Goal: Information Seeking & Learning: Learn about a topic

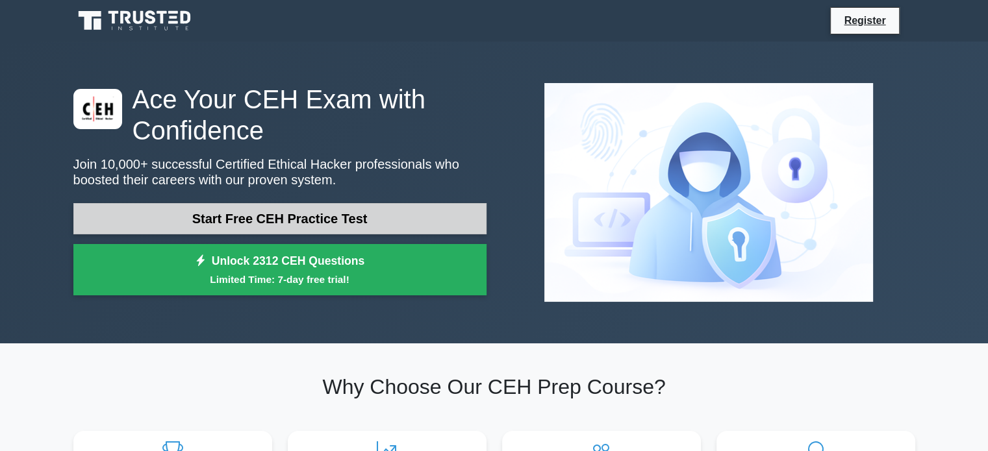
click at [244, 223] on link "Start Free CEH Practice Test" at bounding box center [279, 218] width 413 height 31
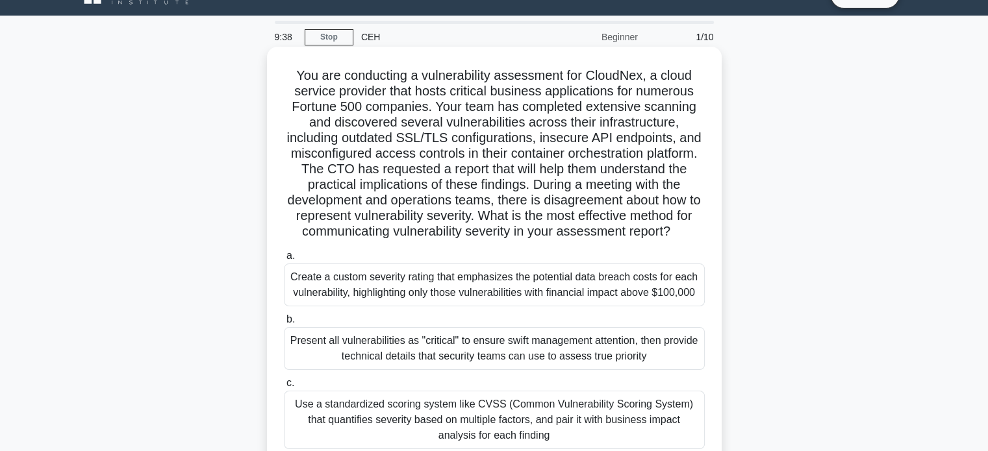
scroll to position [143, 0]
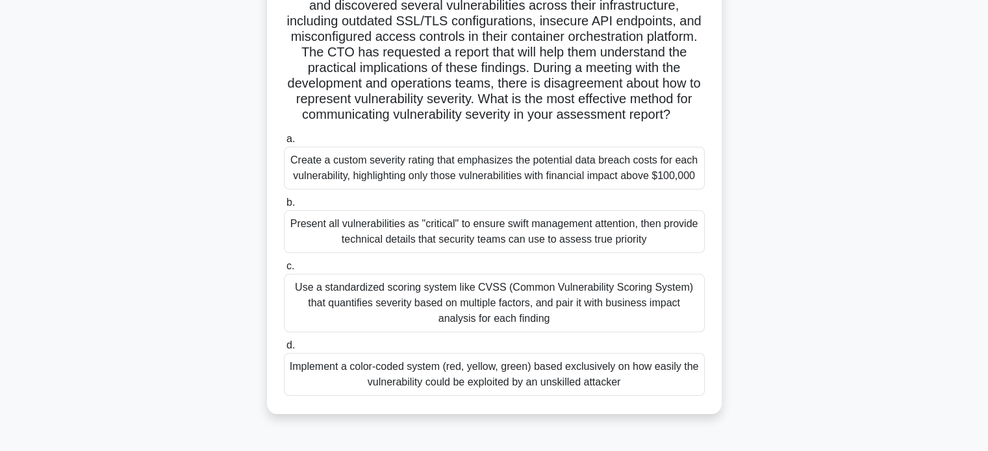
click at [413, 231] on div "Present all vulnerabilities as "critical" to ensure swift management attention,…" at bounding box center [494, 231] width 421 height 43
click at [284, 207] on input "b. Present all vulnerabilities as "critical" to ensure swift management attenti…" at bounding box center [284, 203] width 0 height 8
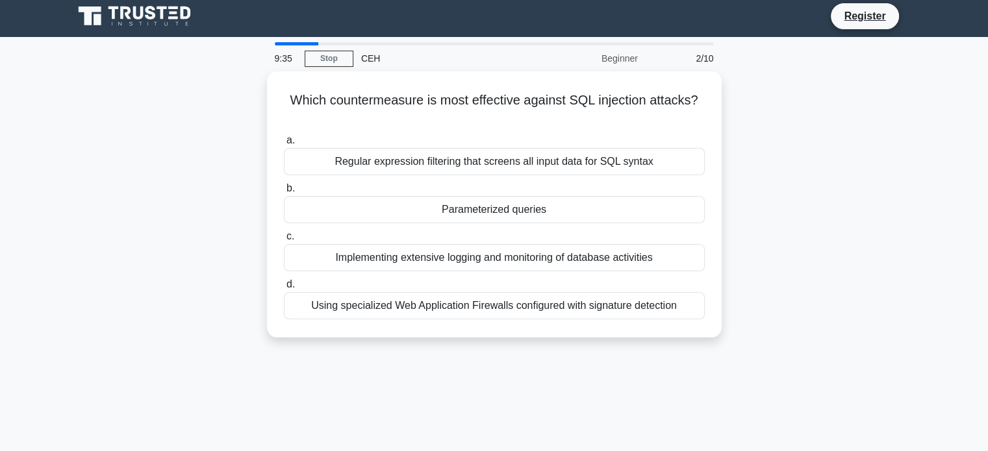
scroll to position [0, 0]
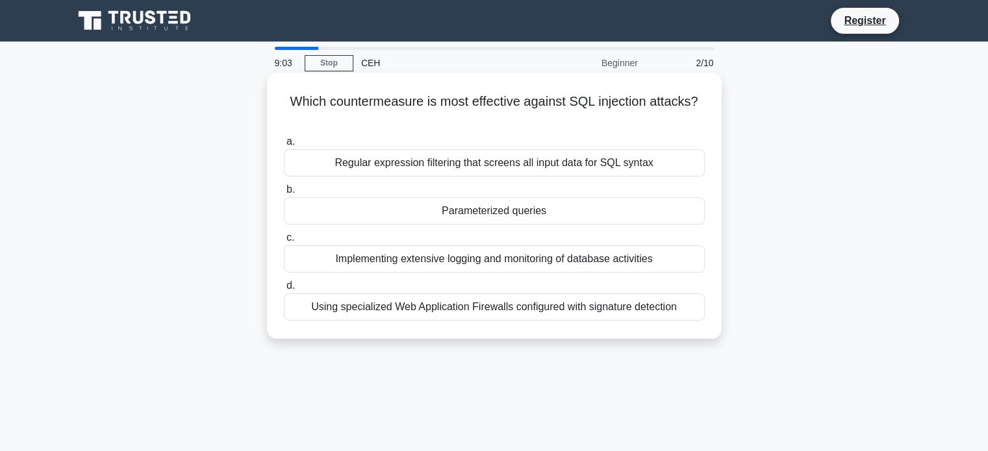
click at [585, 258] on div "Implementing extensive logging and monitoring of database activities" at bounding box center [494, 258] width 421 height 27
click at [284, 242] on input "c. Implementing extensive logging and monitoring of database activities" at bounding box center [284, 238] width 0 height 8
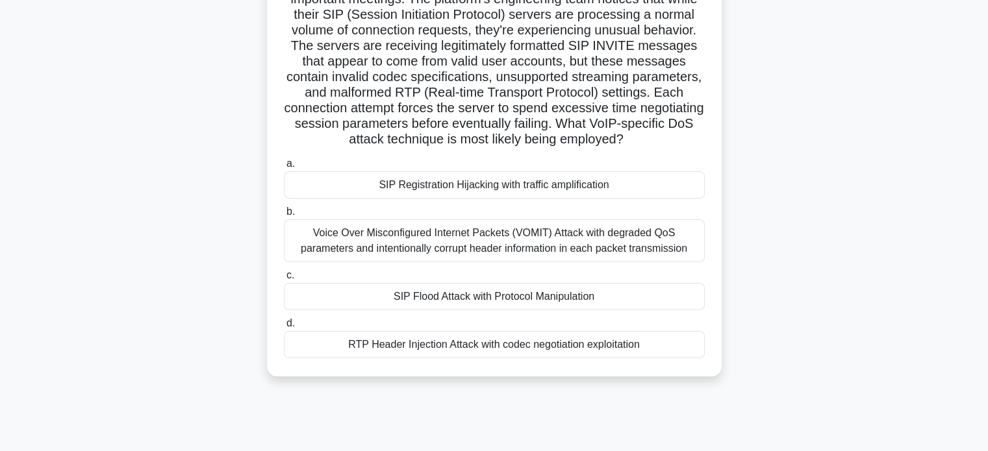
scroll to position [138, 0]
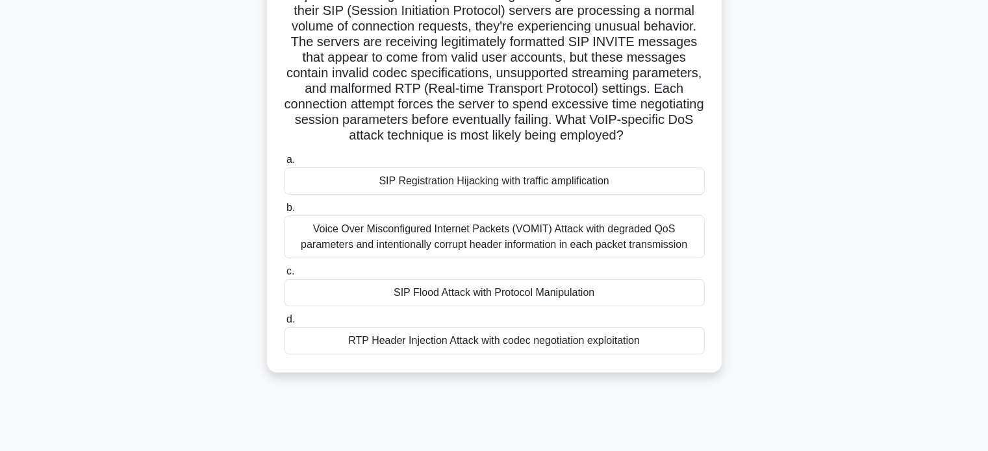
click at [405, 239] on div "Voice Over Misconfigured Internet Packets (VOMIT) Attack with degraded QoS para…" at bounding box center [494, 237] width 421 height 43
click at [284, 212] on input "b. Voice Over Misconfigured Internet Packets (VOMIT) Attack with degraded QoS p…" at bounding box center [284, 208] width 0 height 8
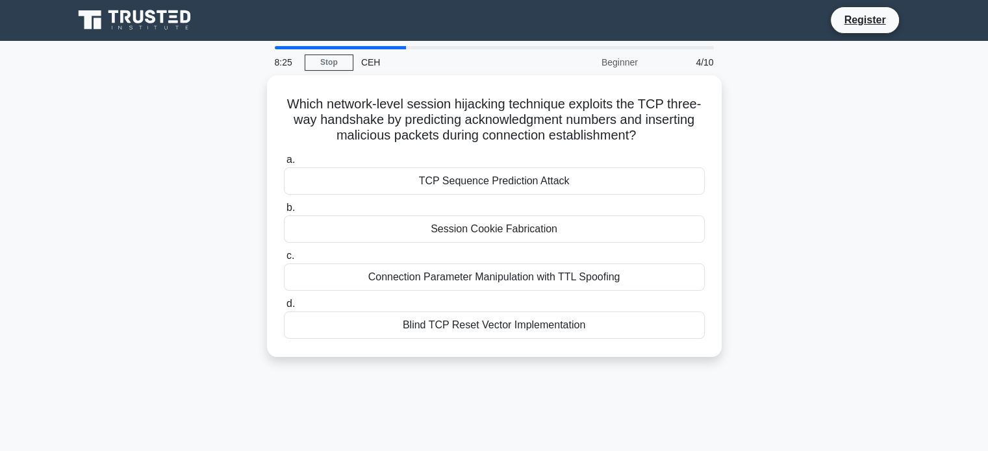
scroll to position [0, 0]
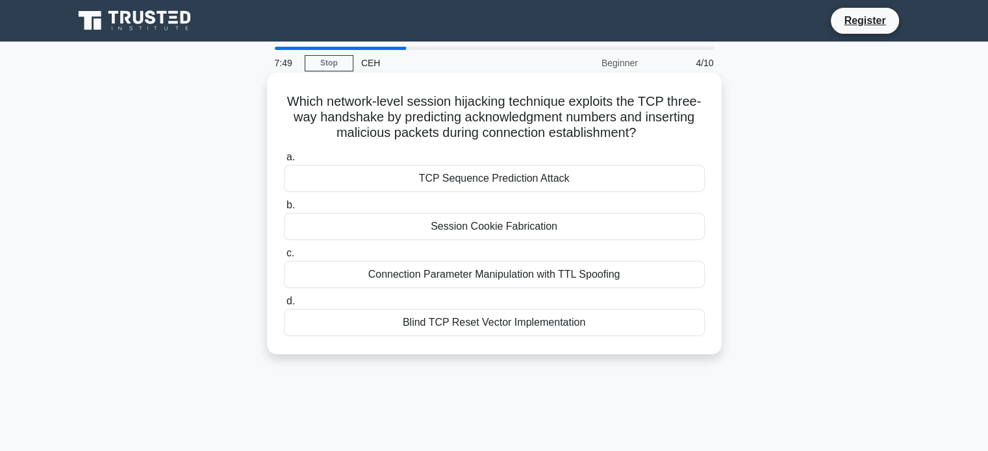
click at [410, 233] on div "Session Cookie Fabrication" at bounding box center [494, 226] width 421 height 27
click at [284, 210] on input "b. Session Cookie Fabrication" at bounding box center [284, 205] width 0 height 8
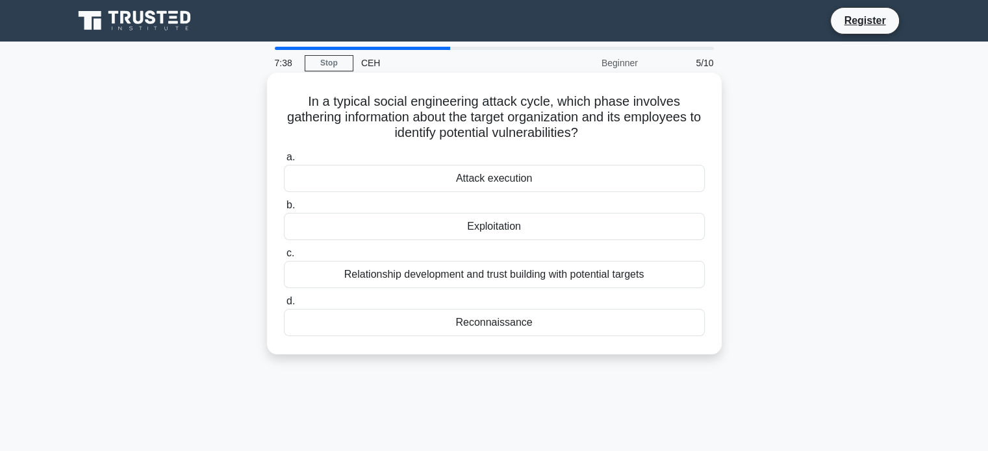
click at [465, 233] on div "Exploitation" at bounding box center [494, 226] width 421 height 27
click at [284, 210] on input "b. Exploitation" at bounding box center [284, 205] width 0 height 8
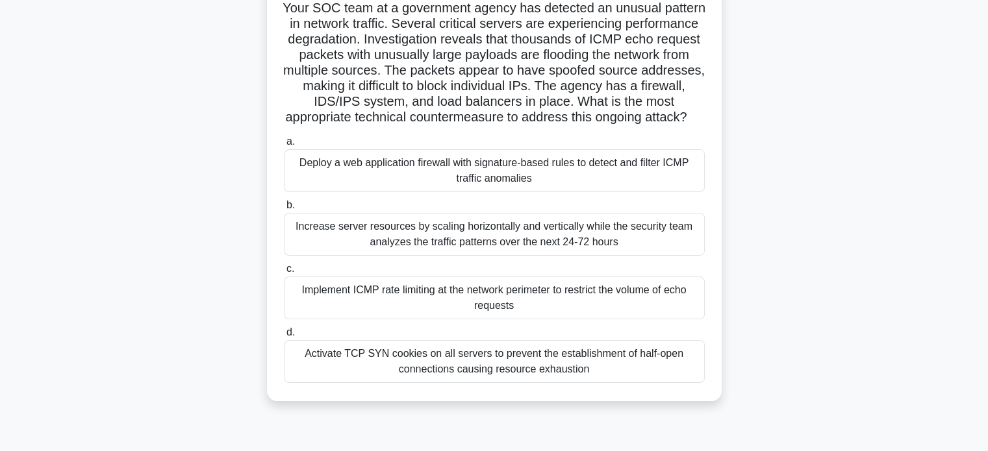
scroll to position [92, 0]
click at [468, 379] on div "Activate TCP SYN cookies on all servers to prevent the establishment of half-op…" at bounding box center [494, 363] width 421 height 43
click at [284, 338] on input "d. Activate TCP SYN cookies on all servers to prevent the establishment of half…" at bounding box center [284, 334] width 0 height 8
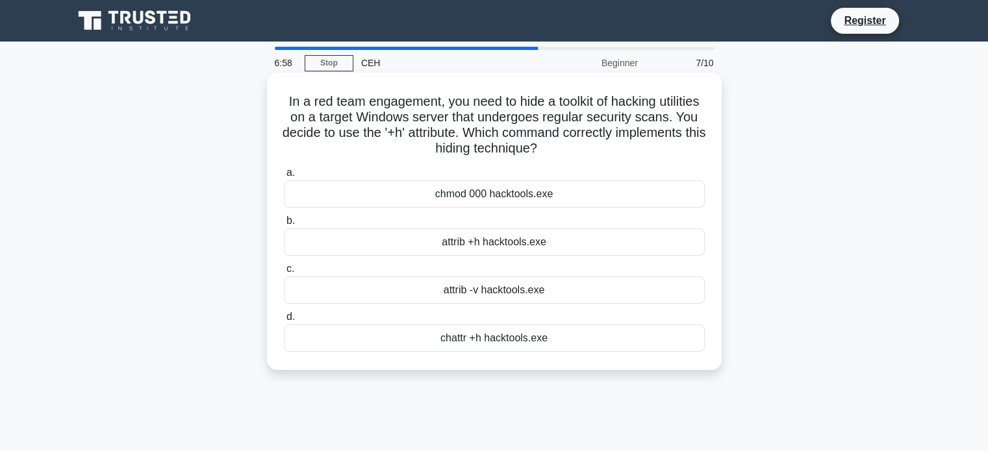
scroll to position [0, 0]
click at [498, 240] on div "attrib +h hacktools.exe" at bounding box center [494, 242] width 421 height 27
click at [284, 225] on input "b. attrib +h hacktools.exe" at bounding box center [284, 221] width 0 height 8
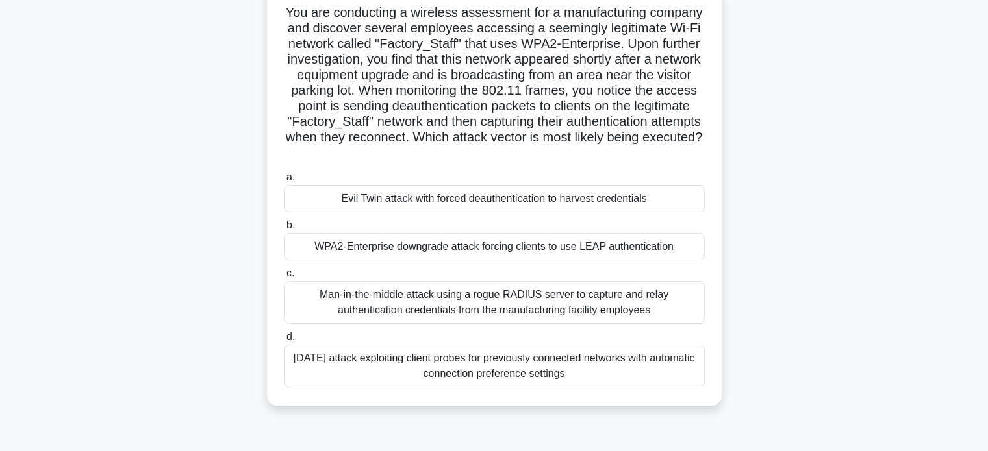
scroll to position [91, 0]
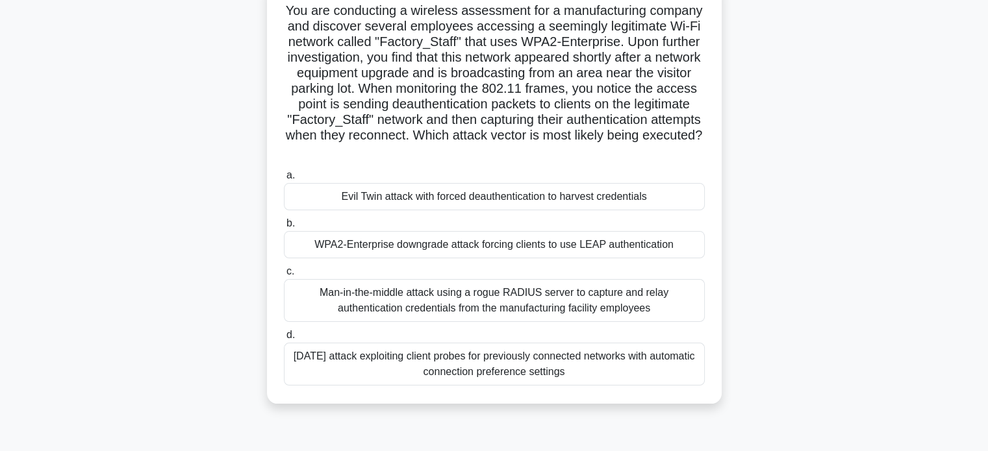
click at [429, 199] on div "Evil Twin attack with forced deauthentication to harvest credentials" at bounding box center [494, 196] width 421 height 27
click at [284, 180] on input "a. Evil Twin attack with forced deauthentication to harvest credentials" at bounding box center [284, 175] width 0 height 8
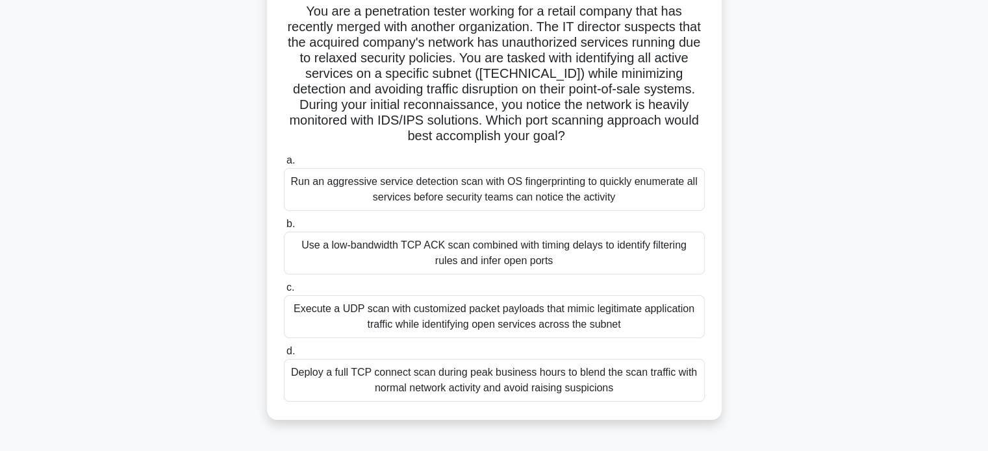
scroll to position [94, 0]
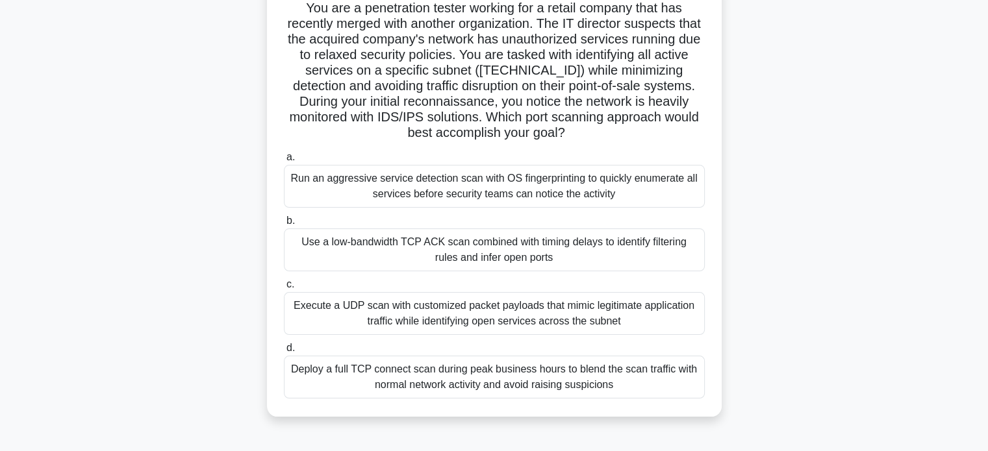
click at [408, 314] on div "Execute a UDP scan with customized packet payloads that mimic legitimate applic…" at bounding box center [494, 313] width 421 height 43
click at [284, 289] on input "c. Execute a UDP scan with customized packet payloads that mimic legitimate app…" at bounding box center [284, 285] width 0 height 8
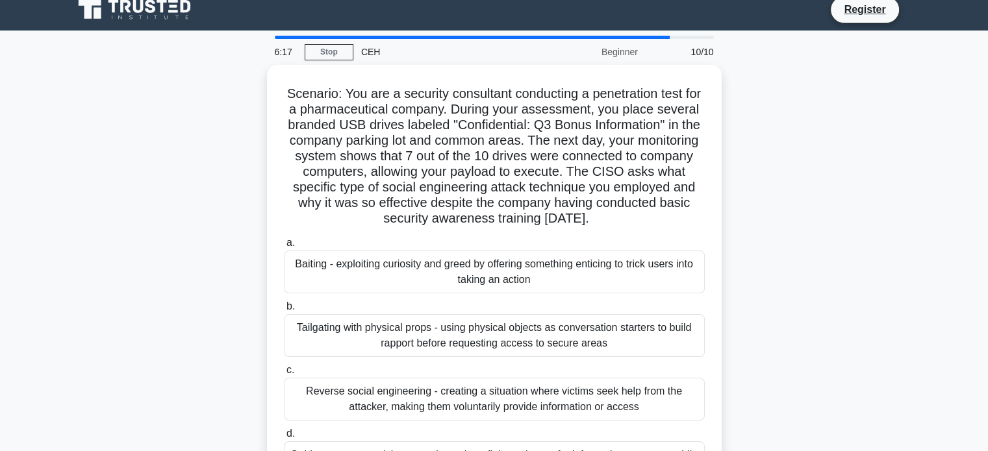
scroll to position [0, 0]
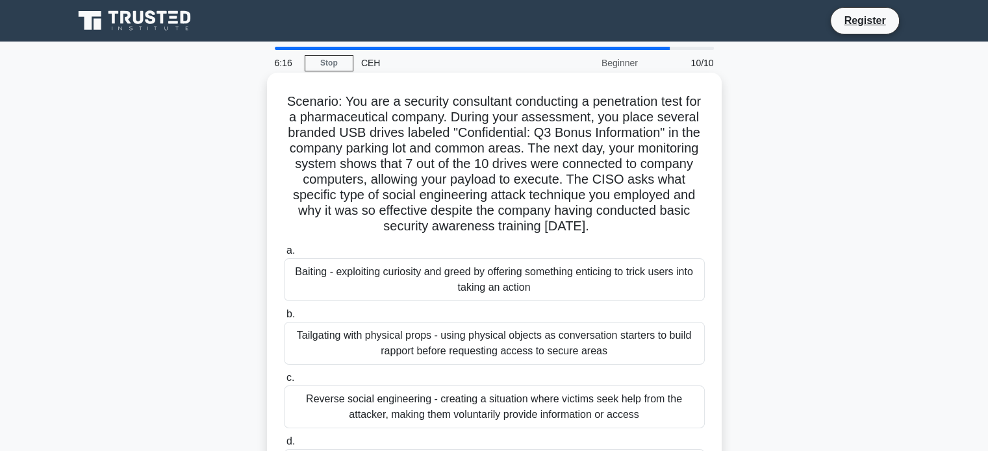
click at [434, 280] on div "Baiting - exploiting curiosity and greed by offering something enticing to tric…" at bounding box center [494, 279] width 421 height 43
click at [284, 255] on input "a. Baiting - exploiting curiosity and greed by offering something enticing to t…" at bounding box center [284, 251] width 0 height 8
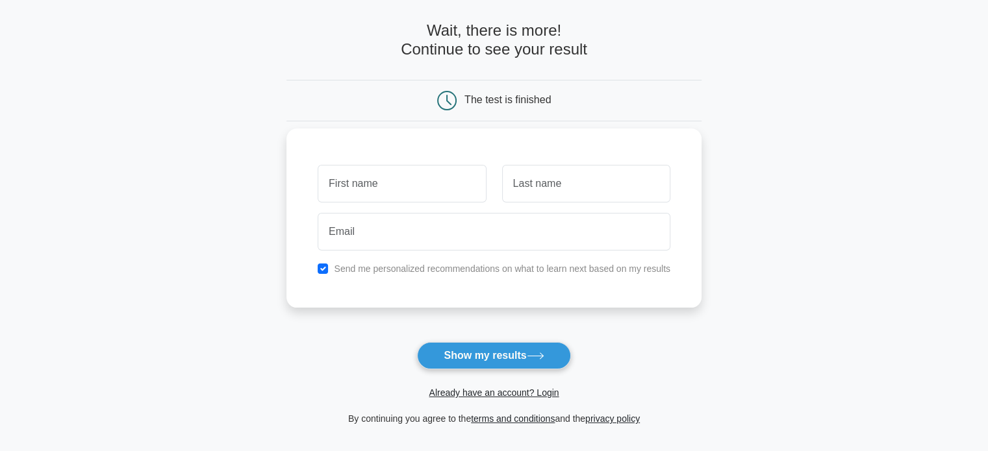
scroll to position [52, 0]
type input "Arya"
click at [541, 181] on input "text" at bounding box center [586, 183] width 168 height 38
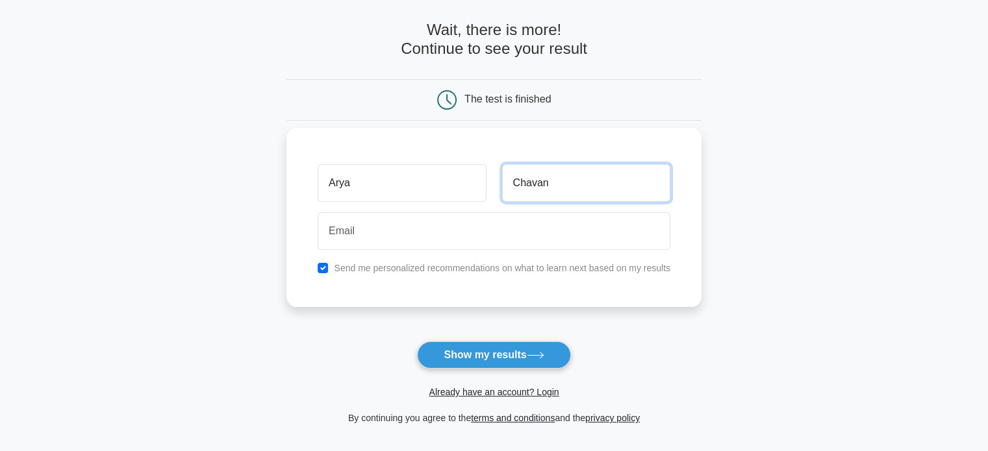
type input "Chavan"
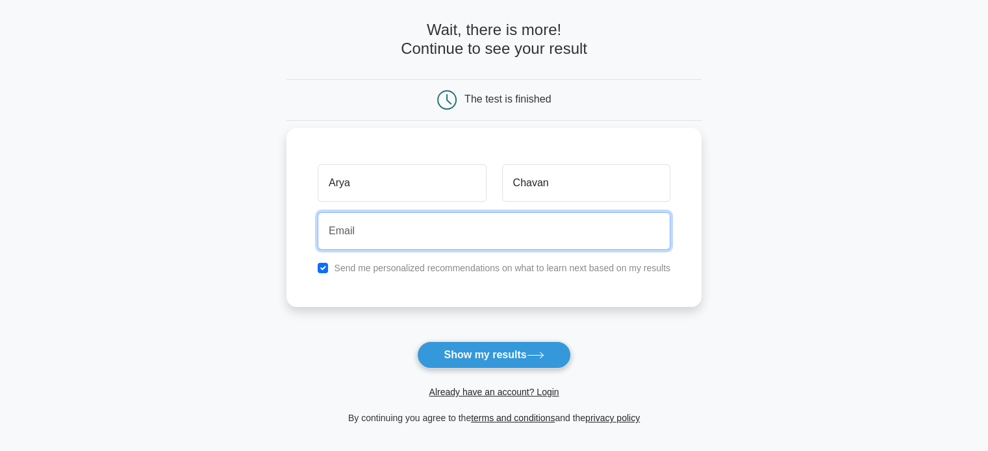
click at [454, 235] on input "email" at bounding box center [494, 231] width 353 height 38
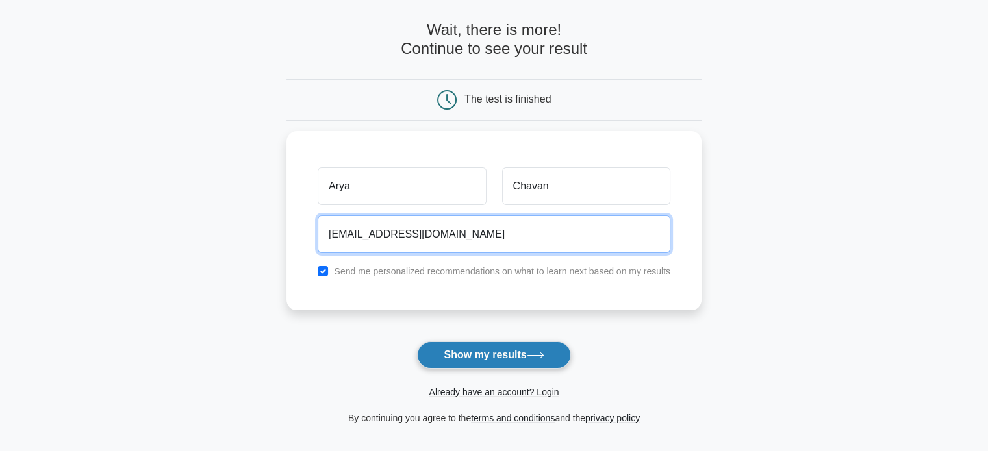
type input "arya.chavan3004@gmail.com"
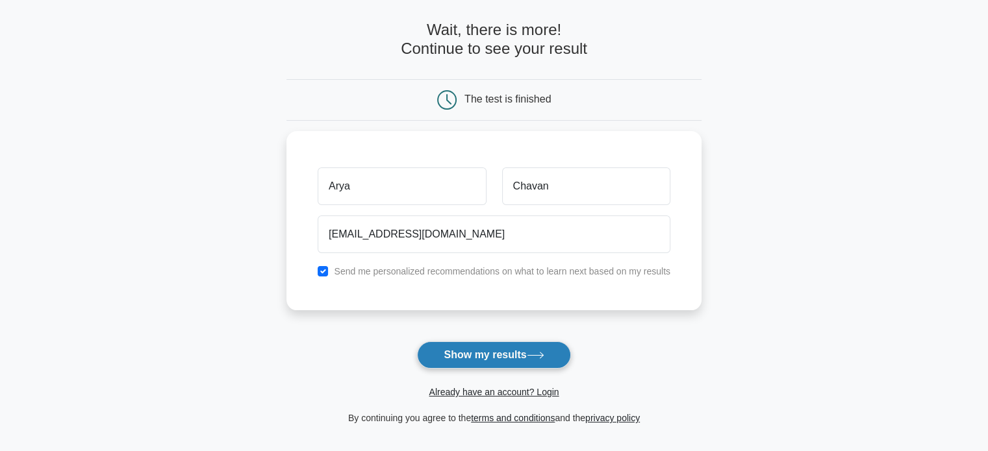
click at [517, 345] on button "Show my results" at bounding box center [493, 355] width 153 height 27
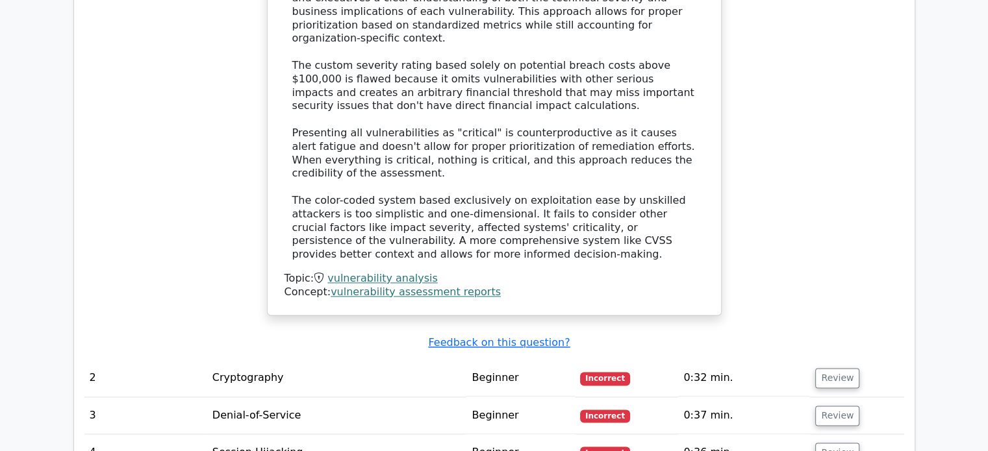
scroll to position [1821, 0]
click at [833, 368] on button "Review" at bounding box center [837, 378] width 44 height 20
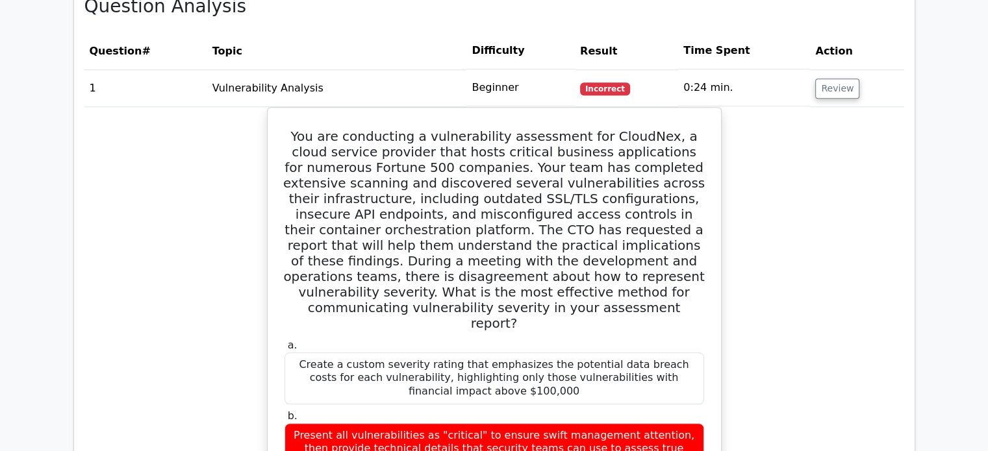
scroll to position [779, 0]
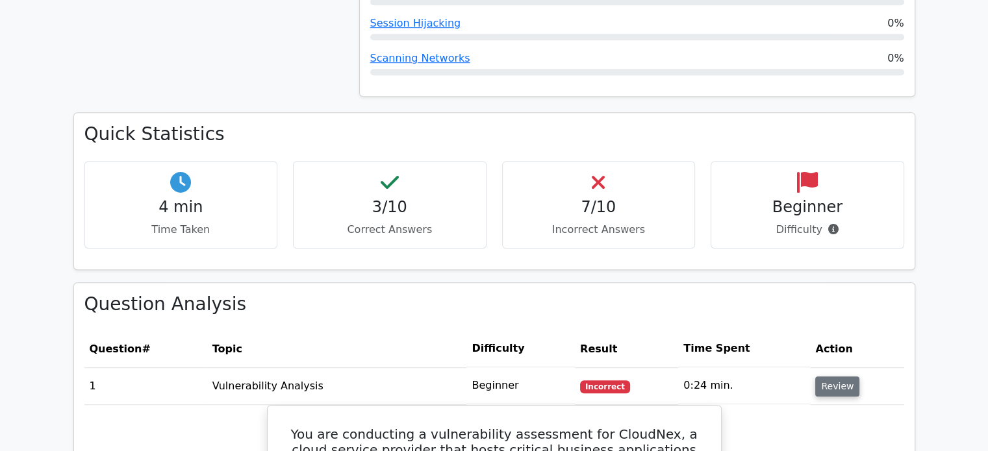
click at [831, 377] on button "Review" at bounding box center [837, 387] width 44 height 20
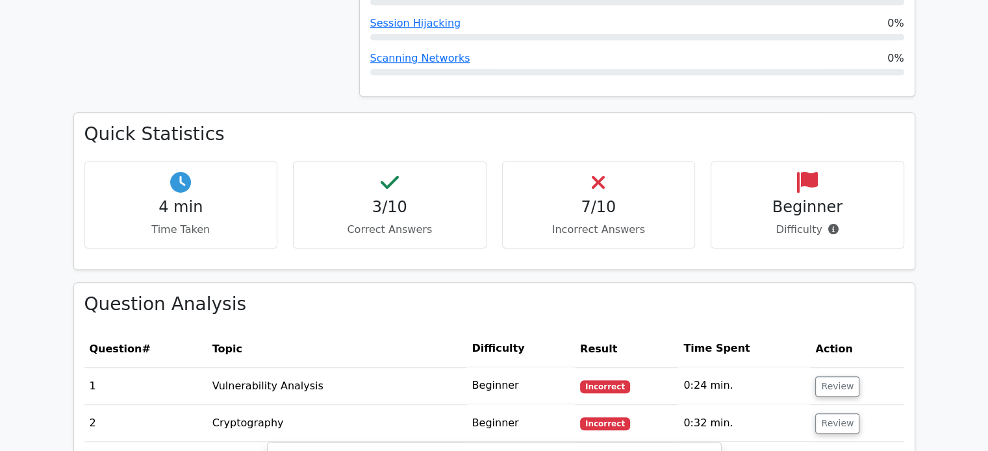
scroll to position [1096, 0]
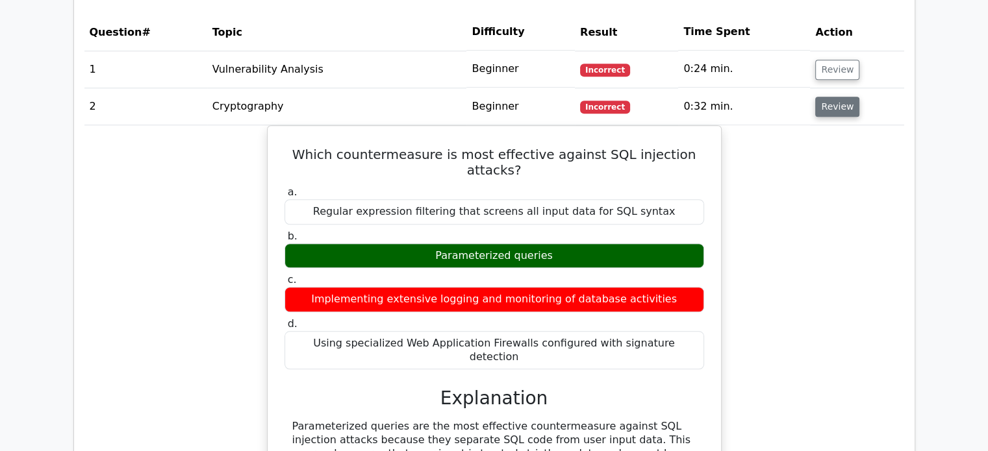
click at [835, 97] on button "Review" at bounding box center [837, 107] width 44 height 20
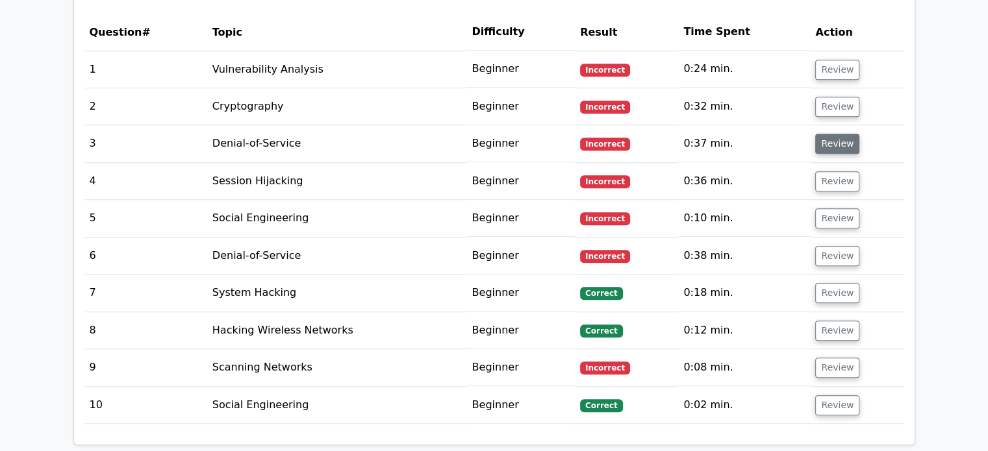
click at [831, 134] on button "Review" at bounding box center [837, 144] width 44 height 20
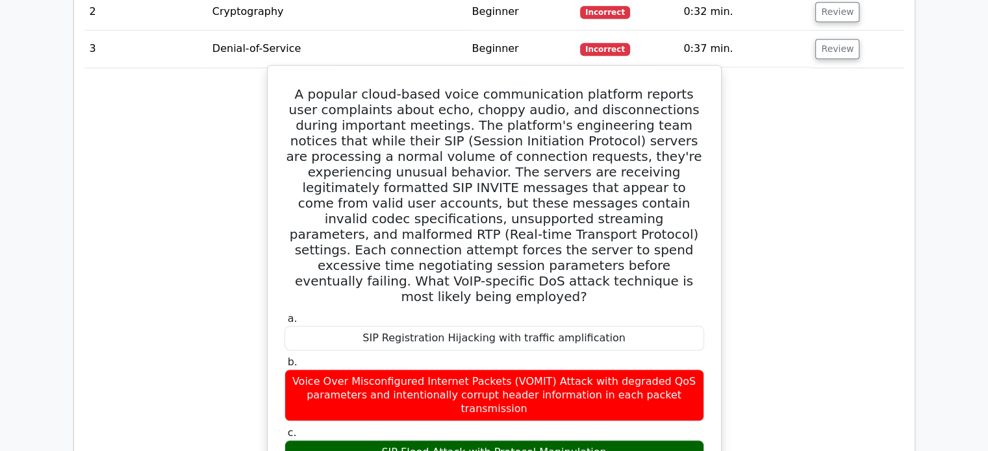
scroll to position [1192, 0]
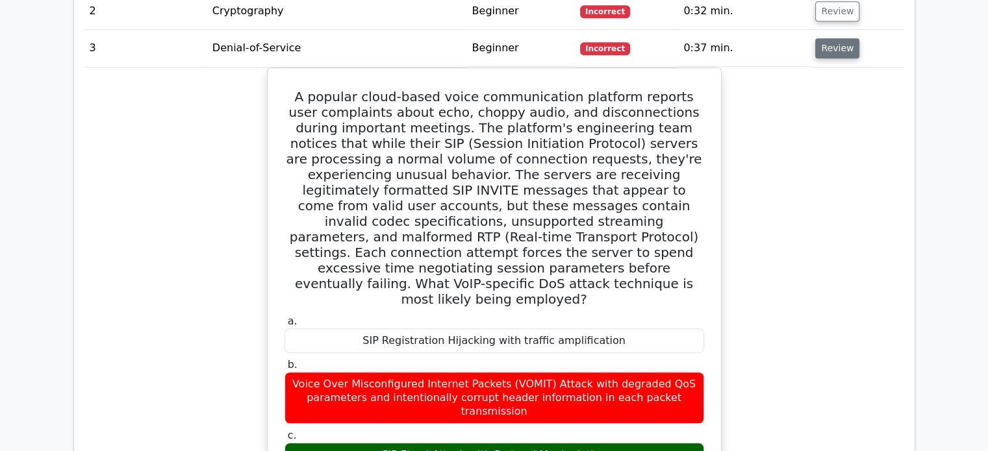
click at [829, 38] on button "Review" at bounding box center [837, 48] width 44 height 20
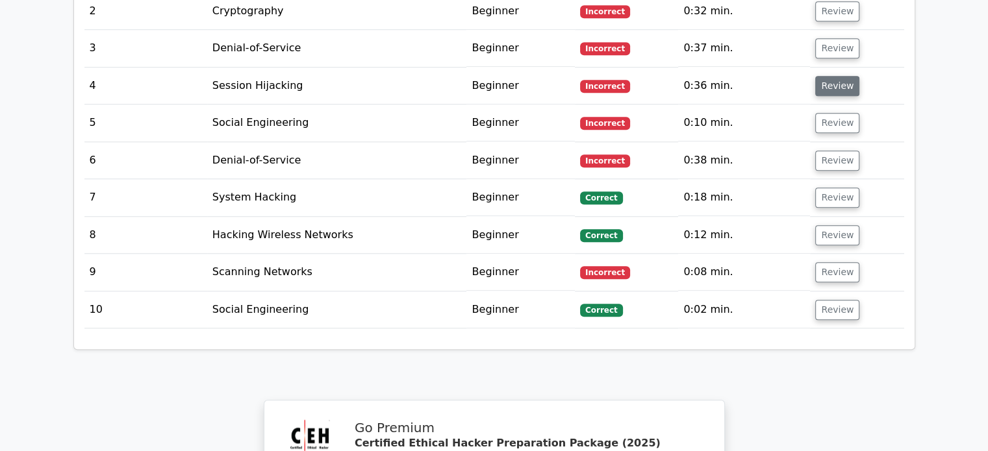
click at [831, 76] on button "Review" at bounding box center [837, 86] width 44 height 20
click at [833, 76] on button "Review" at bounding box center [837, 86] width 44 height 20
click at [829, 76] on button "Review" at bounding box center [837, 86] width 44 height 20
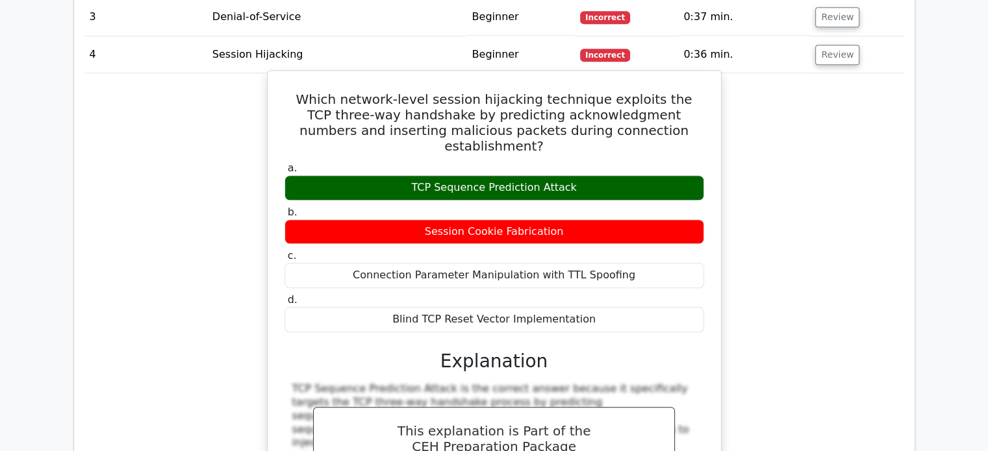
scroll to position [1221, 0]
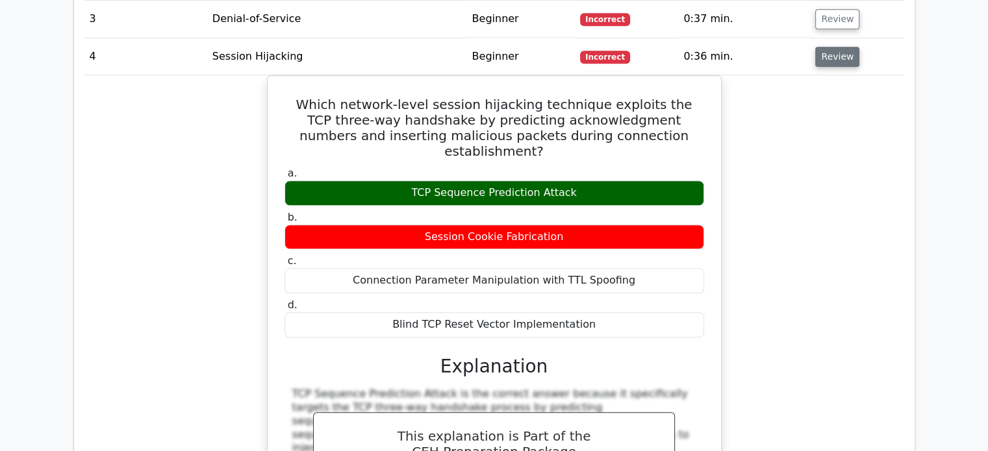
click at [822, 47] on button "Review" at bounding box center [837, 57] width 44 height 20
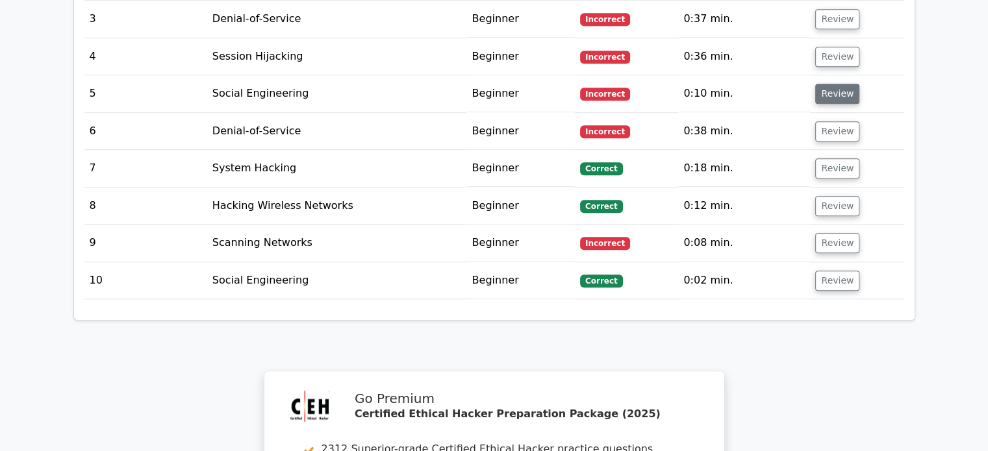
click at [831, 84] on button "Review" at bounding box center [837, 94] width 44 height 20
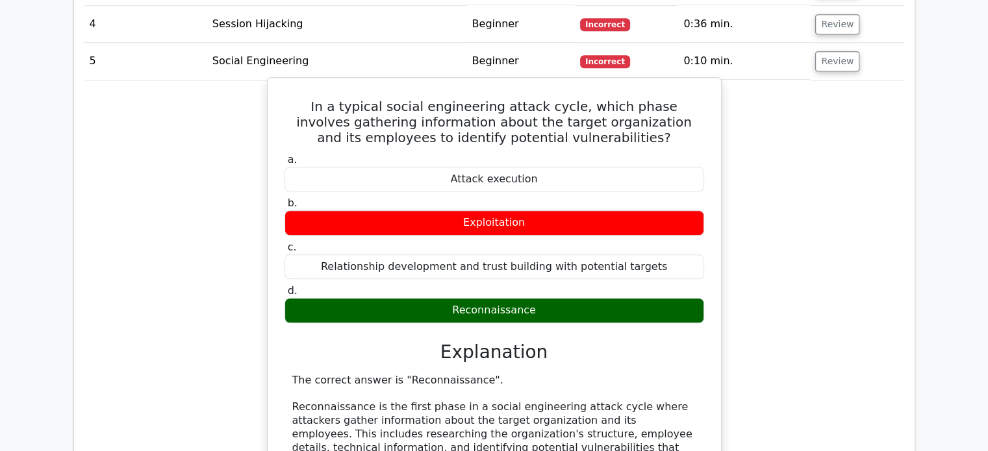
scroll to position [1252, 0]
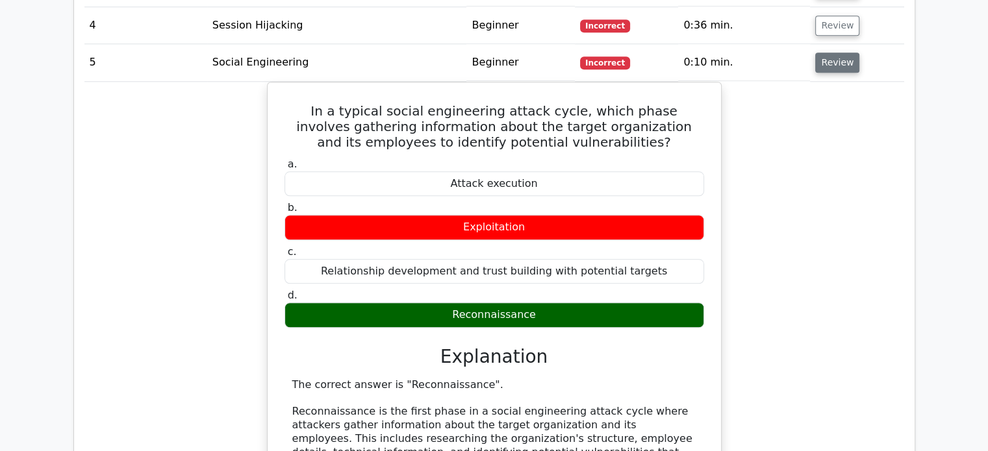
click at [833, 53] on button "Review" at bounding box center [837, 63] width 44 height 20
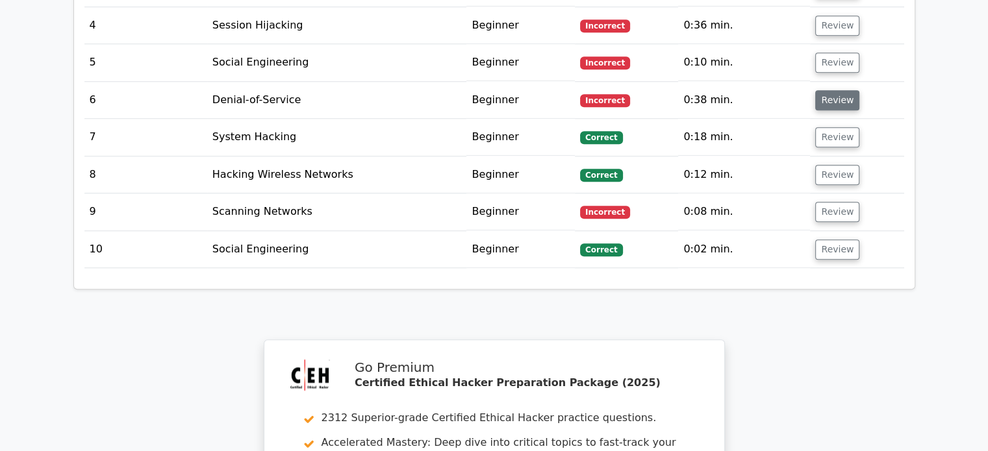
click at [829, 90] on button "Review" at bounding box center [837, 100] width 44 height 20
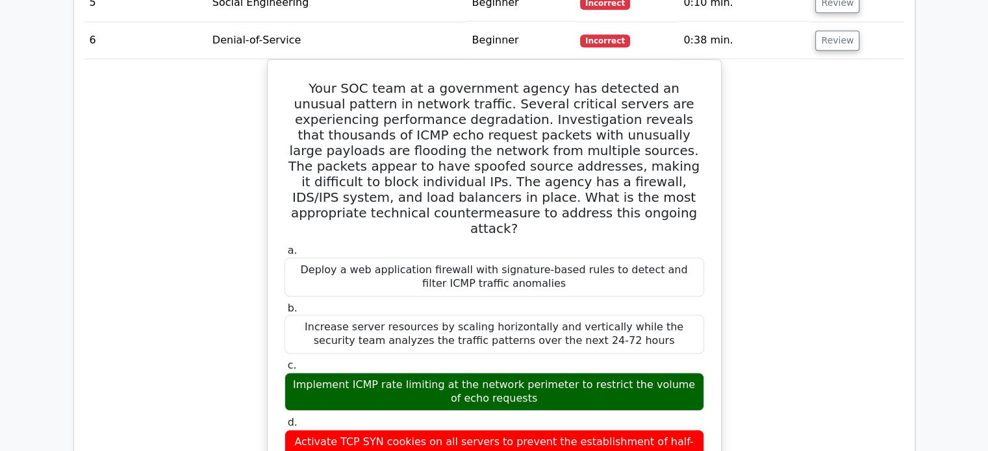
scroll to position [1299, 0]
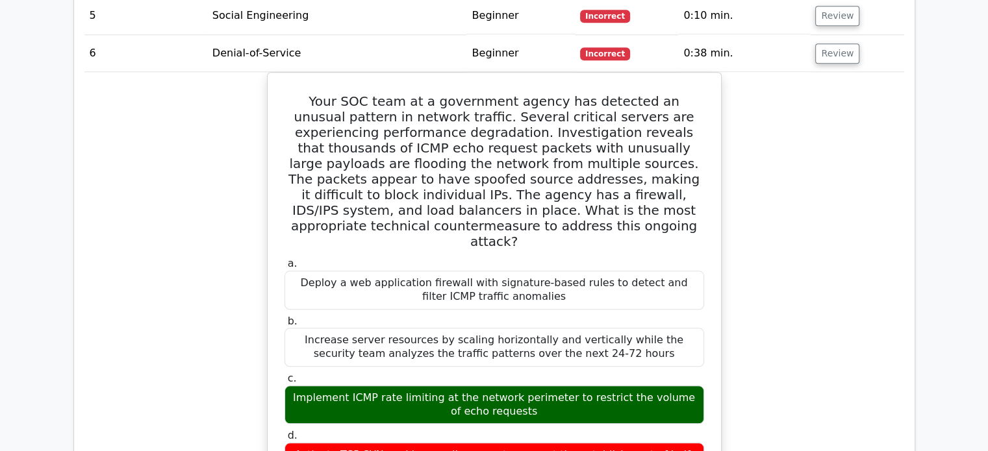
click at [831, 35] on td "Review" at bounding box center [857, 53] width 94 height 37
click at [824, 44] on button "Review" at bounding box center [837, 54] width 44 height 20
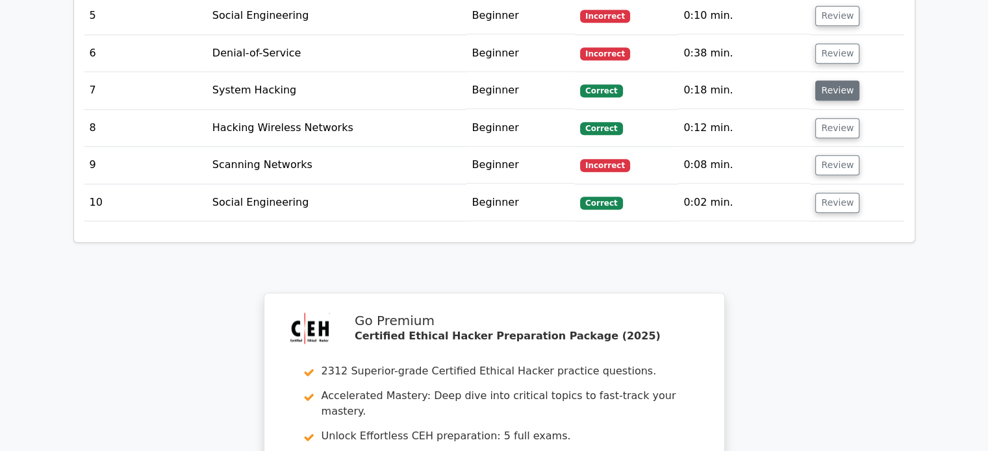
click at [835, 81] on button "Review" at bounding box center [837, 91] width 44 height 20
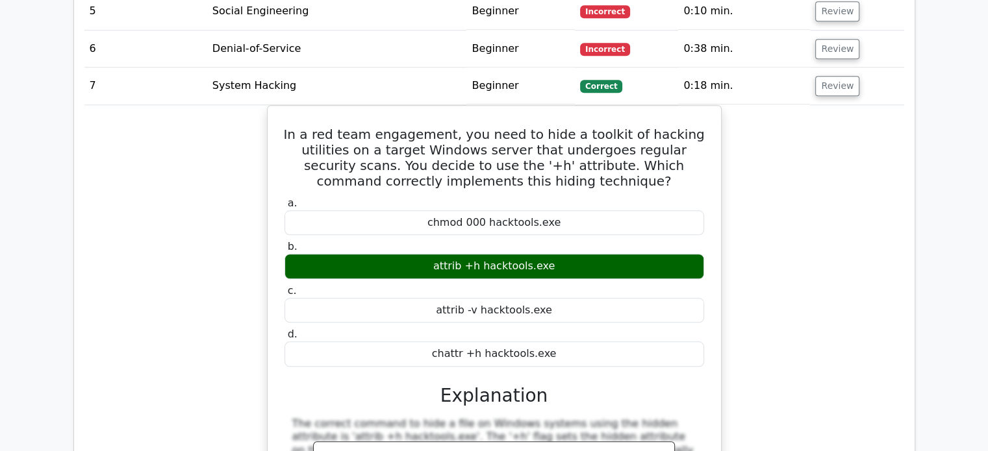
scroll to position [1304, 0]
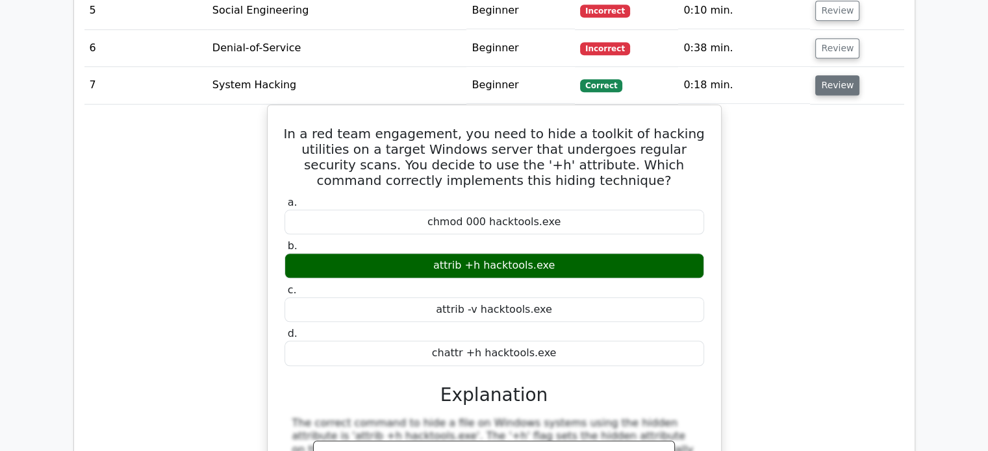
click at [831, 75] on button "Review" at bounding box center [837, 85] width 44 height 20
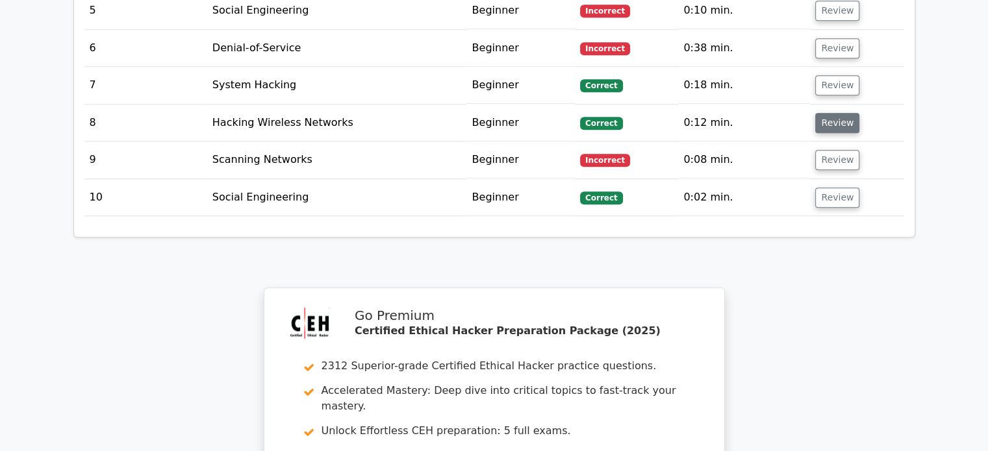
click at [837, 113] on button "Review" at bounding box center [837, 123] width 44 height 20
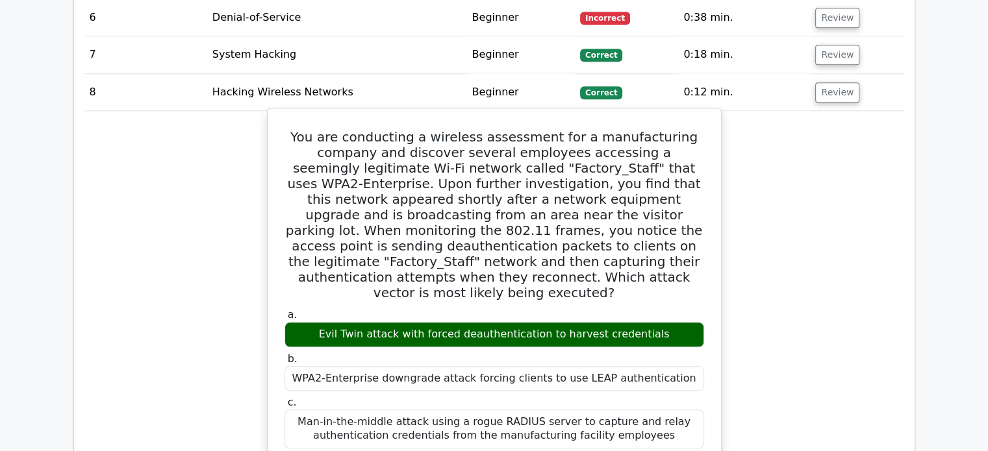
scroll to position [1335, 0]
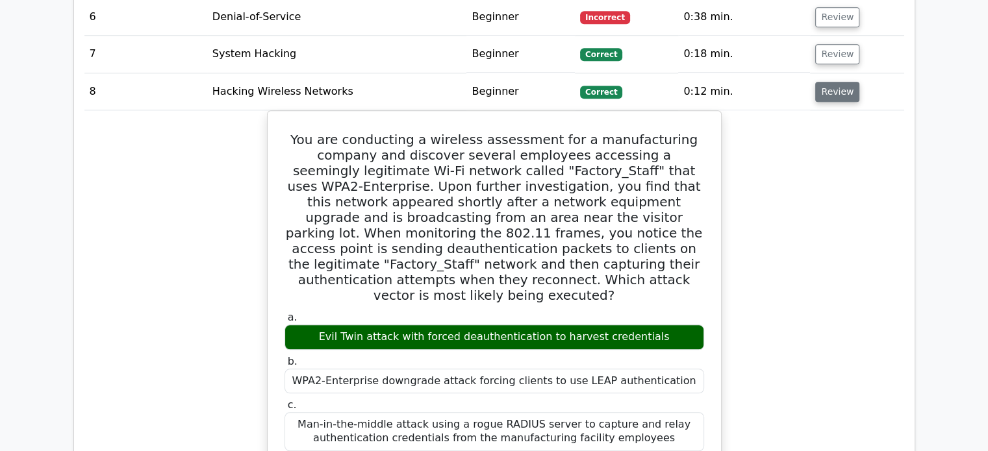
click at [818, 82] on button "Review" at bounding box center [837, 92] width 44 height 20
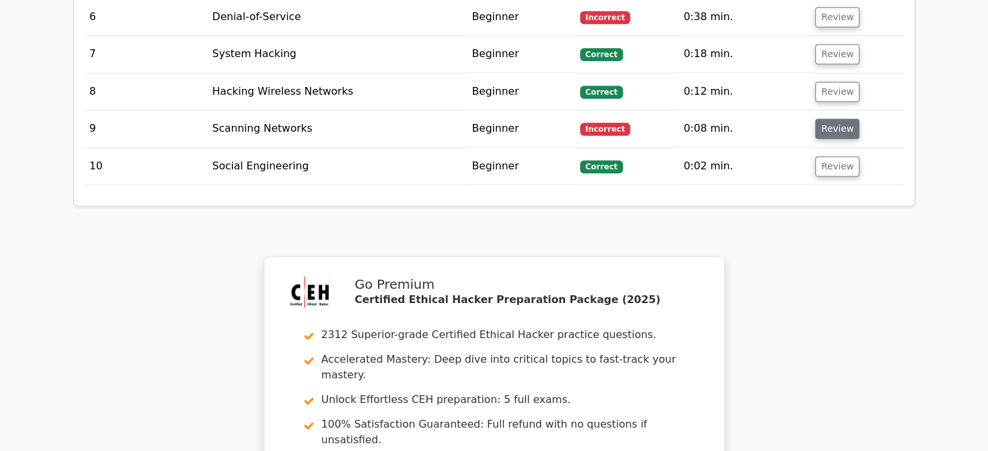
click at [828, 119] on button "Review" at bounding box center [837, 129] width 44 height 20
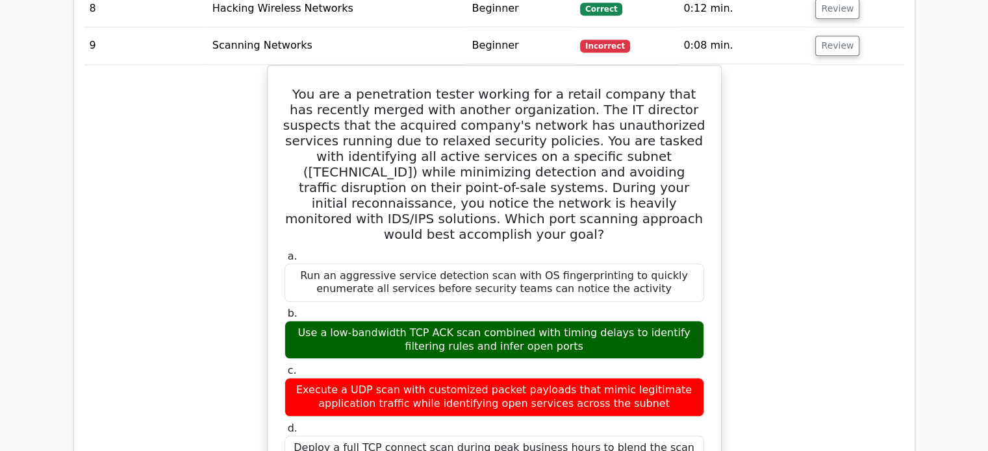
scroll to position [1392, 0]
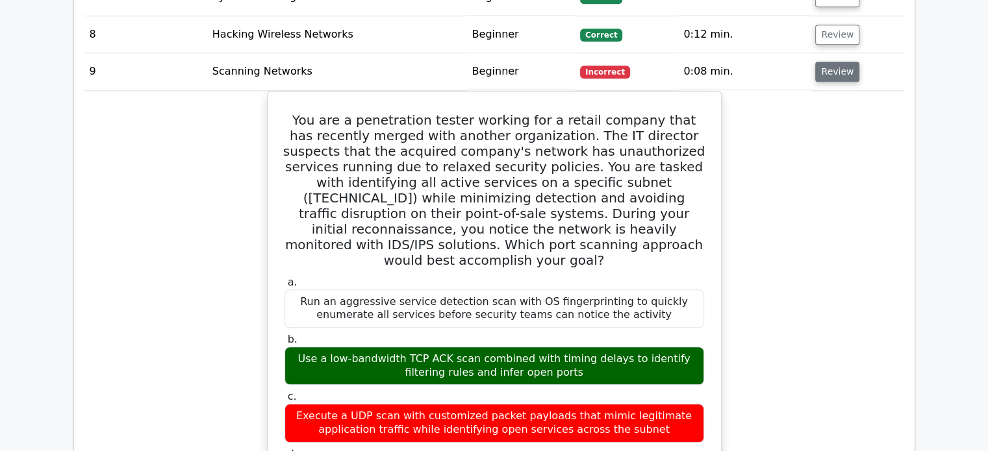
click at [817, 62] on button "Review" at bounding box center [837, 72] width 44 height 20
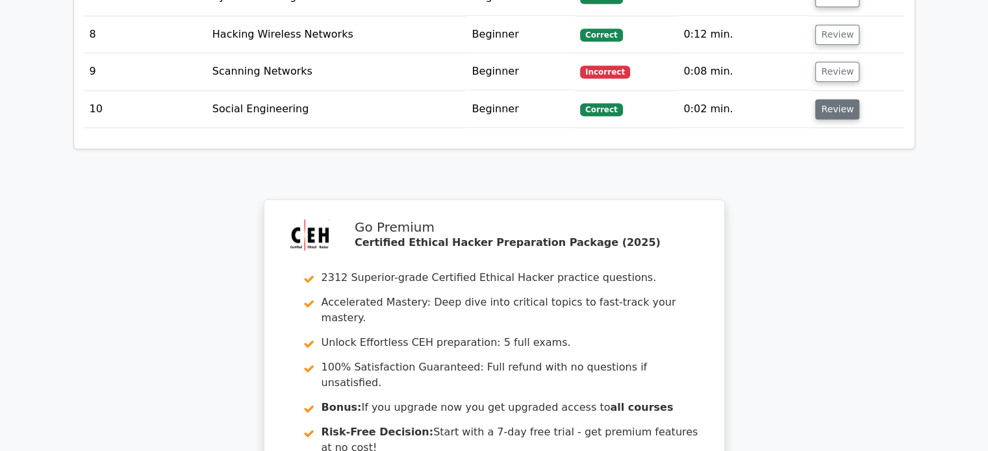
click at [842, 99] on button "Review" at bounding box center [837, 109] width 44 height 20
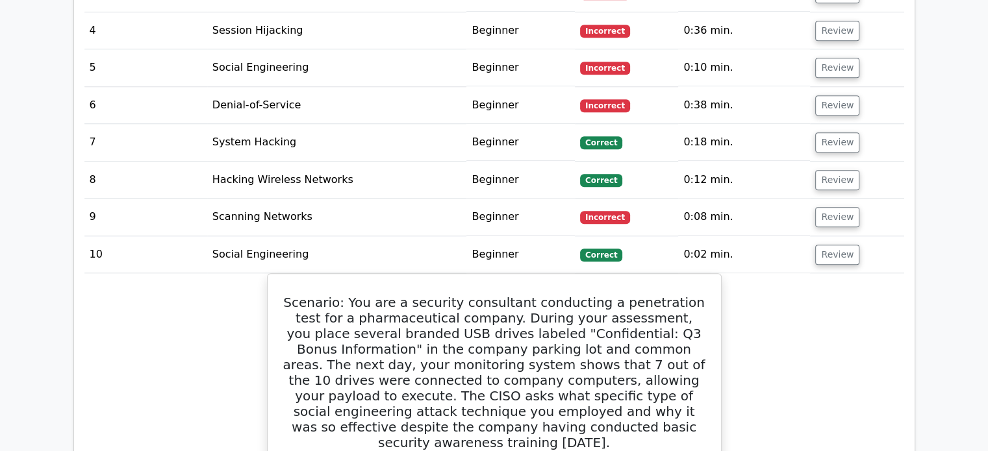
scroll to position [1143, 0]
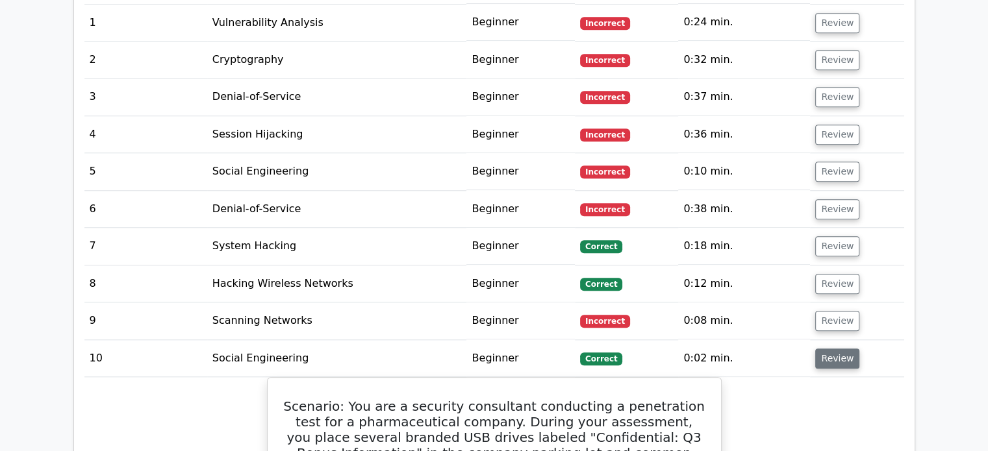
click at [818, 349] on button "Review" at bounding box center [837, 359] width 44 height 20
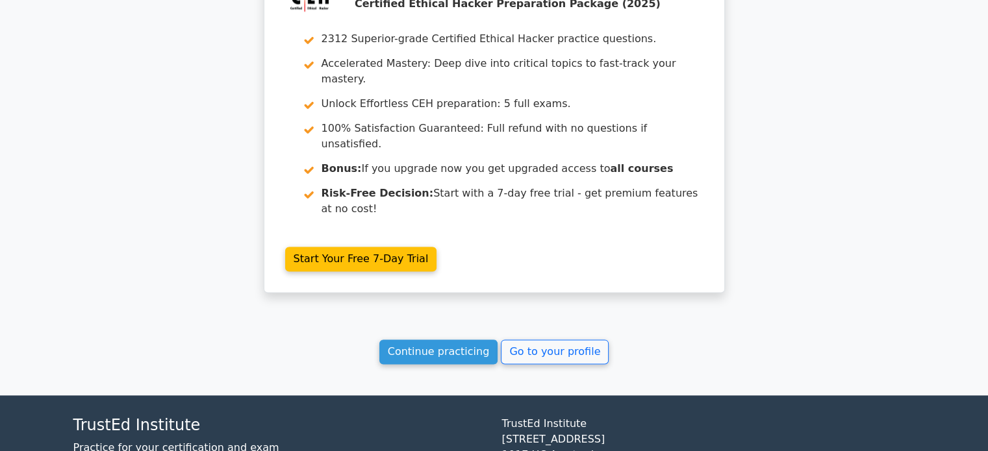
scroll to position [1631, 0]
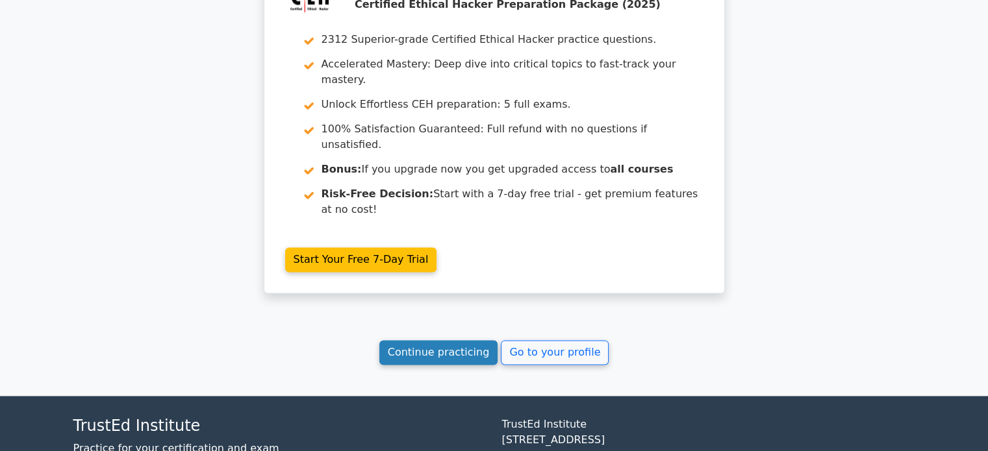
click at [438, 340] on link "Continue practicing" at bounding box center [438, 352] width 119 height 25
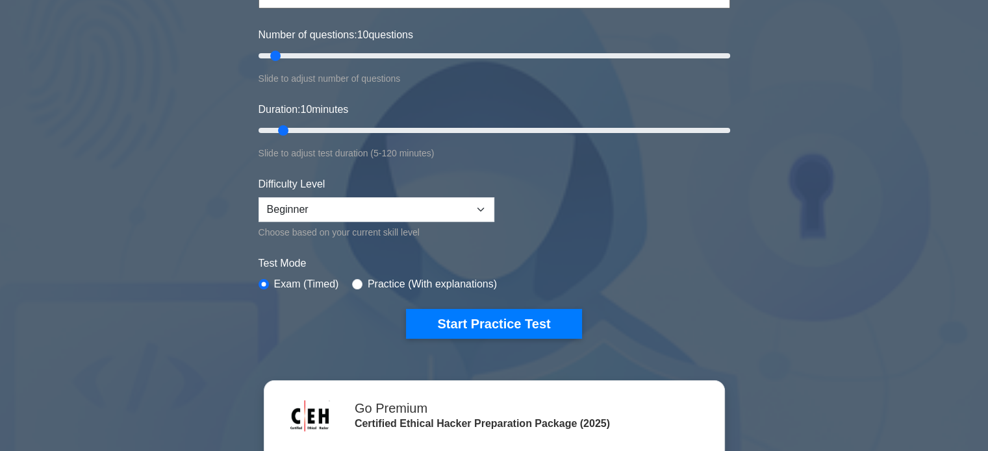
scroll to position [295, 0]
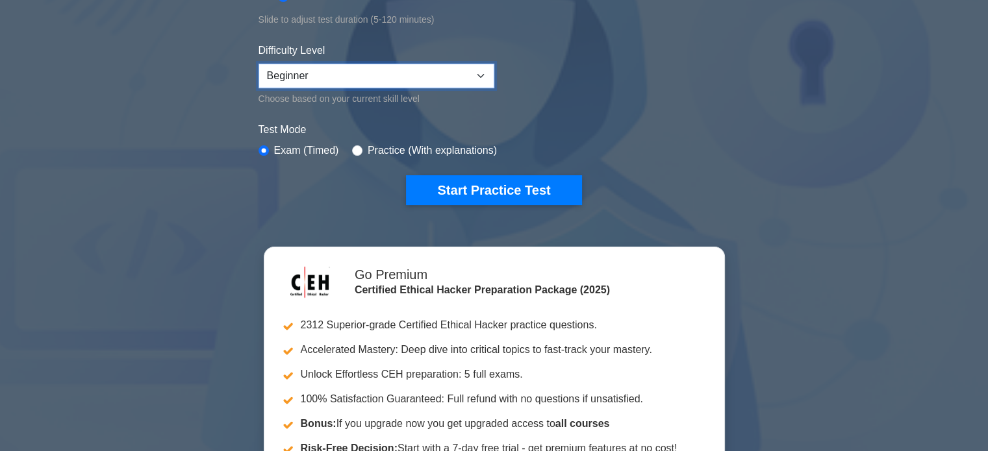
click at [301, 73] on select "Beginner Intermediate Expert" at bounding box center [376, 76] width 236 height 25
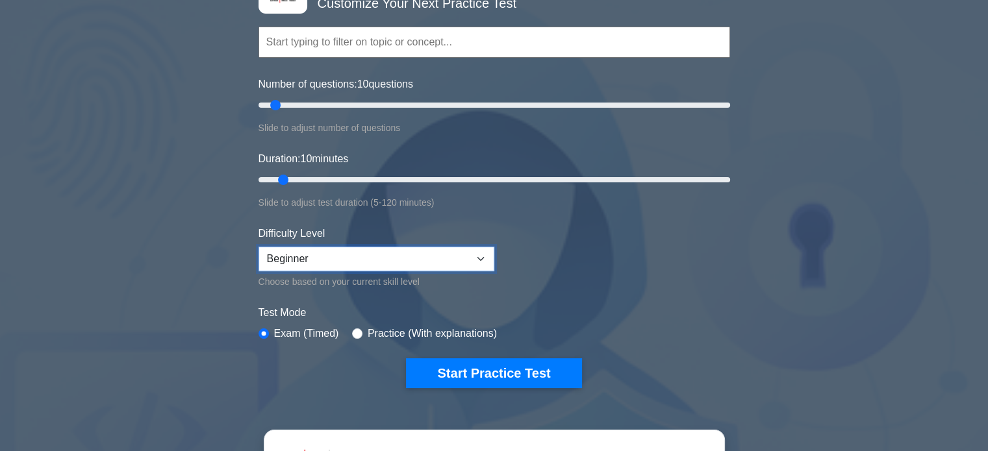
scroll to position [0, 0]
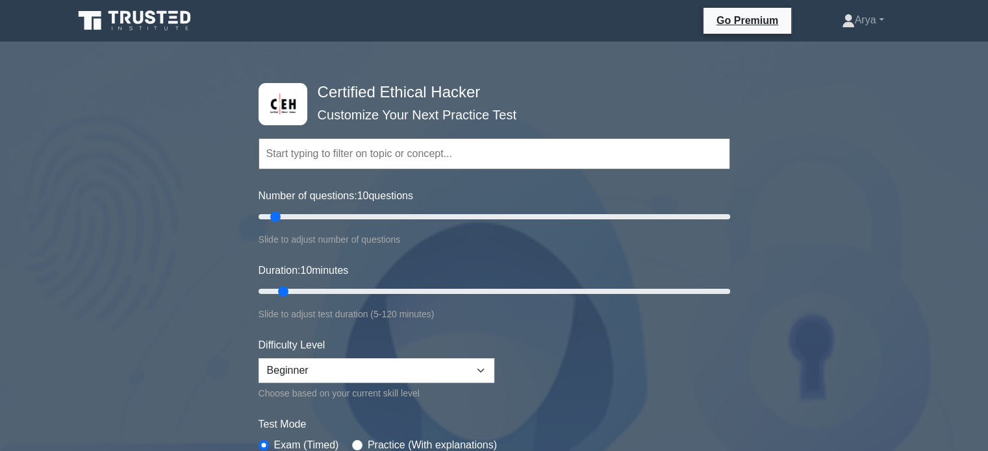
click at [162, 178] on div "Certified Ethical Hacker Customize Your Next Practice Test Topics Introduction …" at bounding box center [494, 449] width 988 height 794
